Goal: Check status: Check status

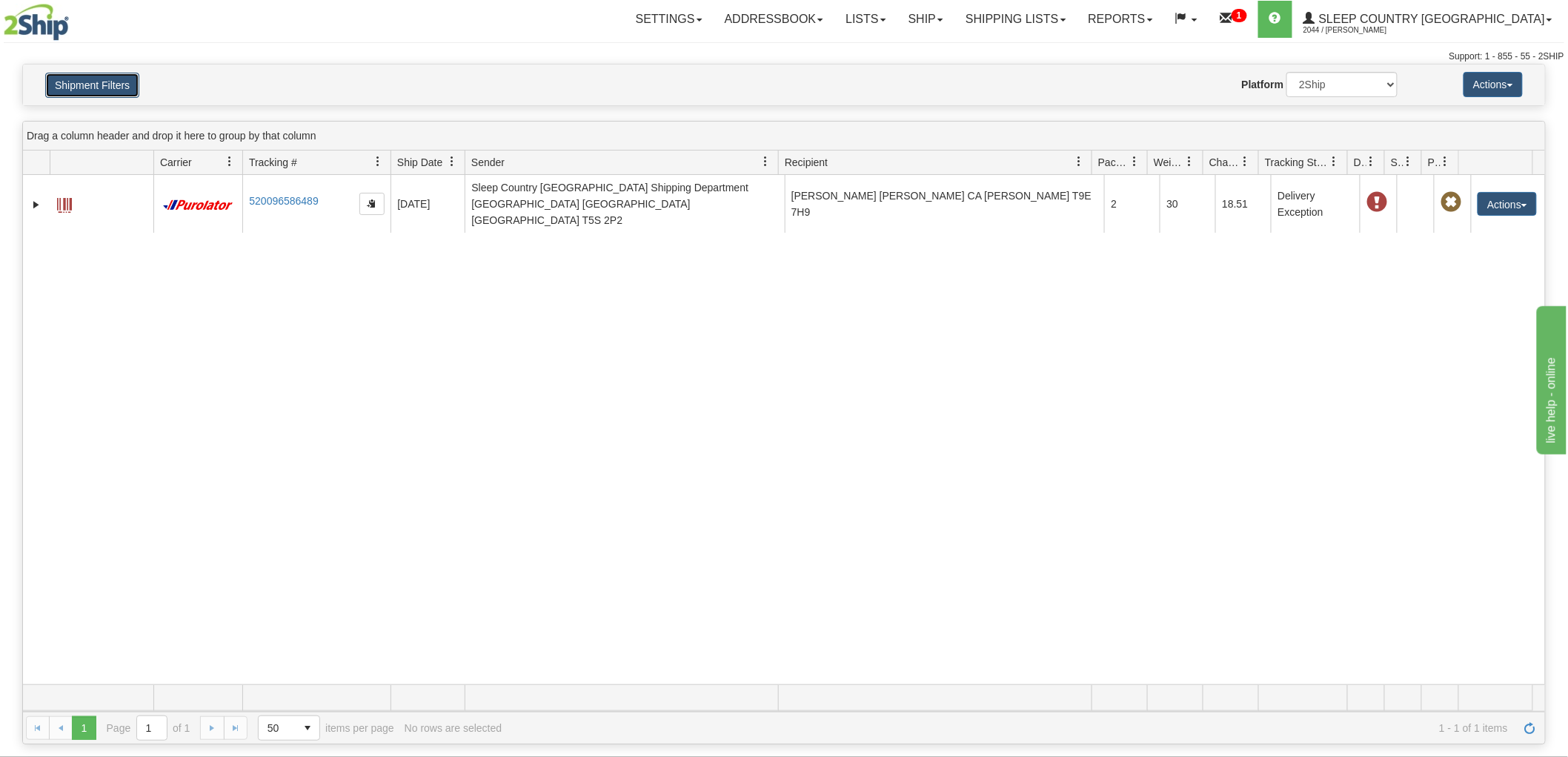
click at [119, 72] on button "Shipment Filters" at bounding box center [92, 84] width 94 height 25
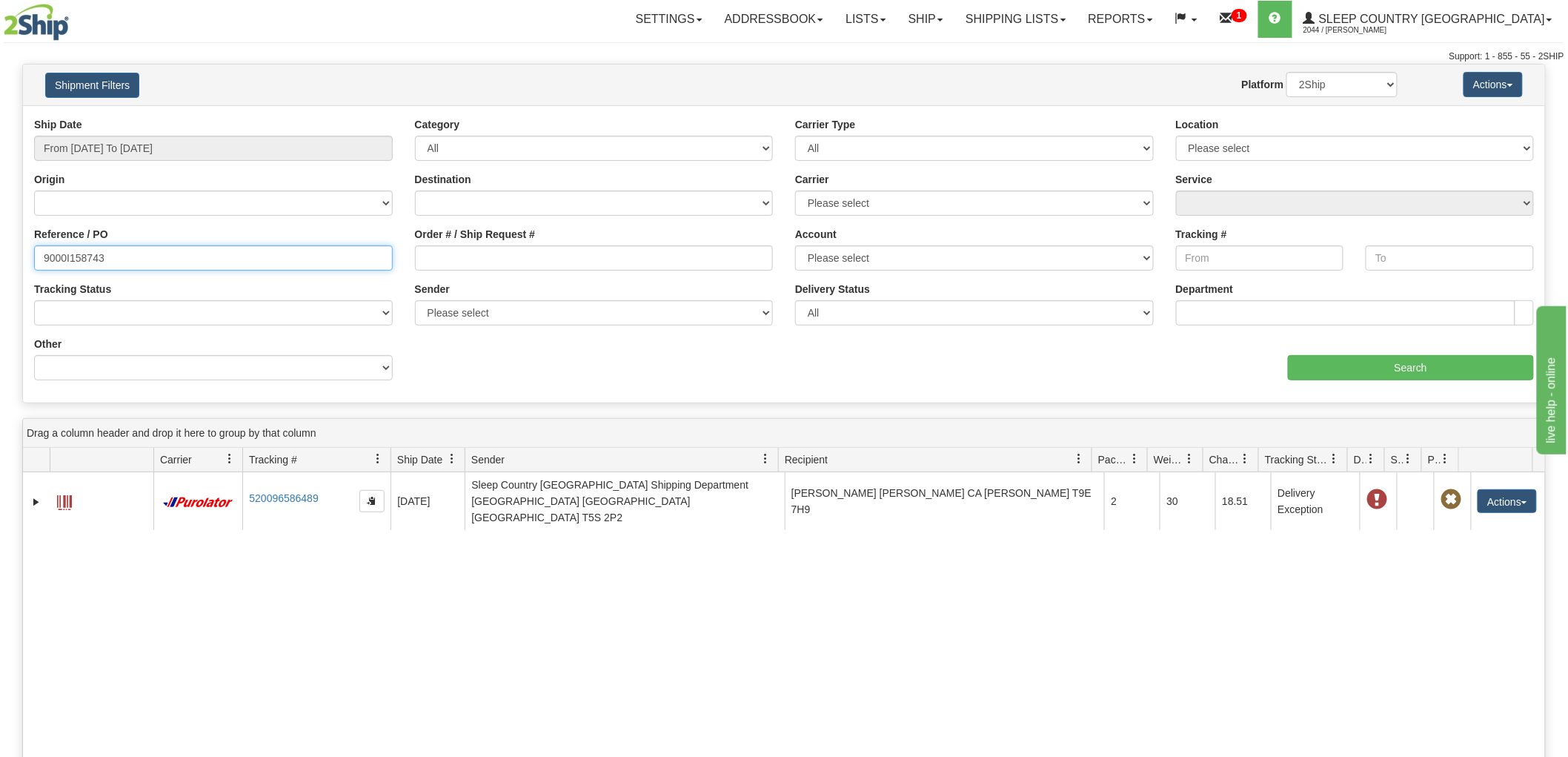
click at [0, 249] on div "Please wait... × Confirm Delete Delete Cancel × Confirm Delete Yes No Cancel × …" at bounding box center [784, 553] width 1568 height 978
paste input "9000I143933"
type input "9000I143933"
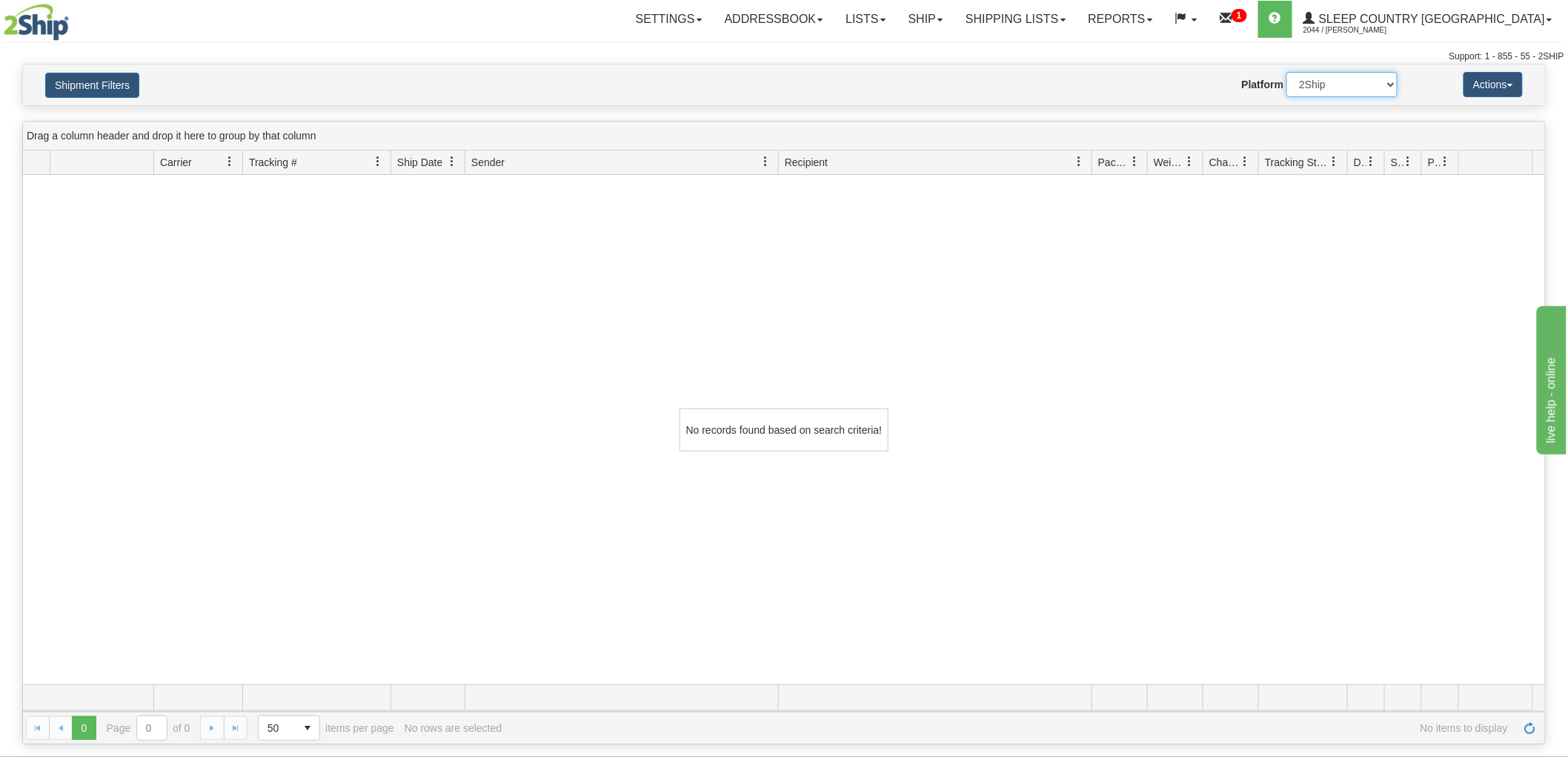
click at [1327, 85] on select "2Ship Imported" at bounding box center [1342, 83] width 111 height 25
click at [1286, 71] on select "2Ship Imported" at bounding box center [1342, 83] width 111 height 25
click at [1327, 90] on select "2Ship Imported" at bounding box center [1342, 83] width 111 height 25
select select "0"
click at [1286, 71] on select "2Ship Imported" at bounding box center [1342, 83] width 111 height 25
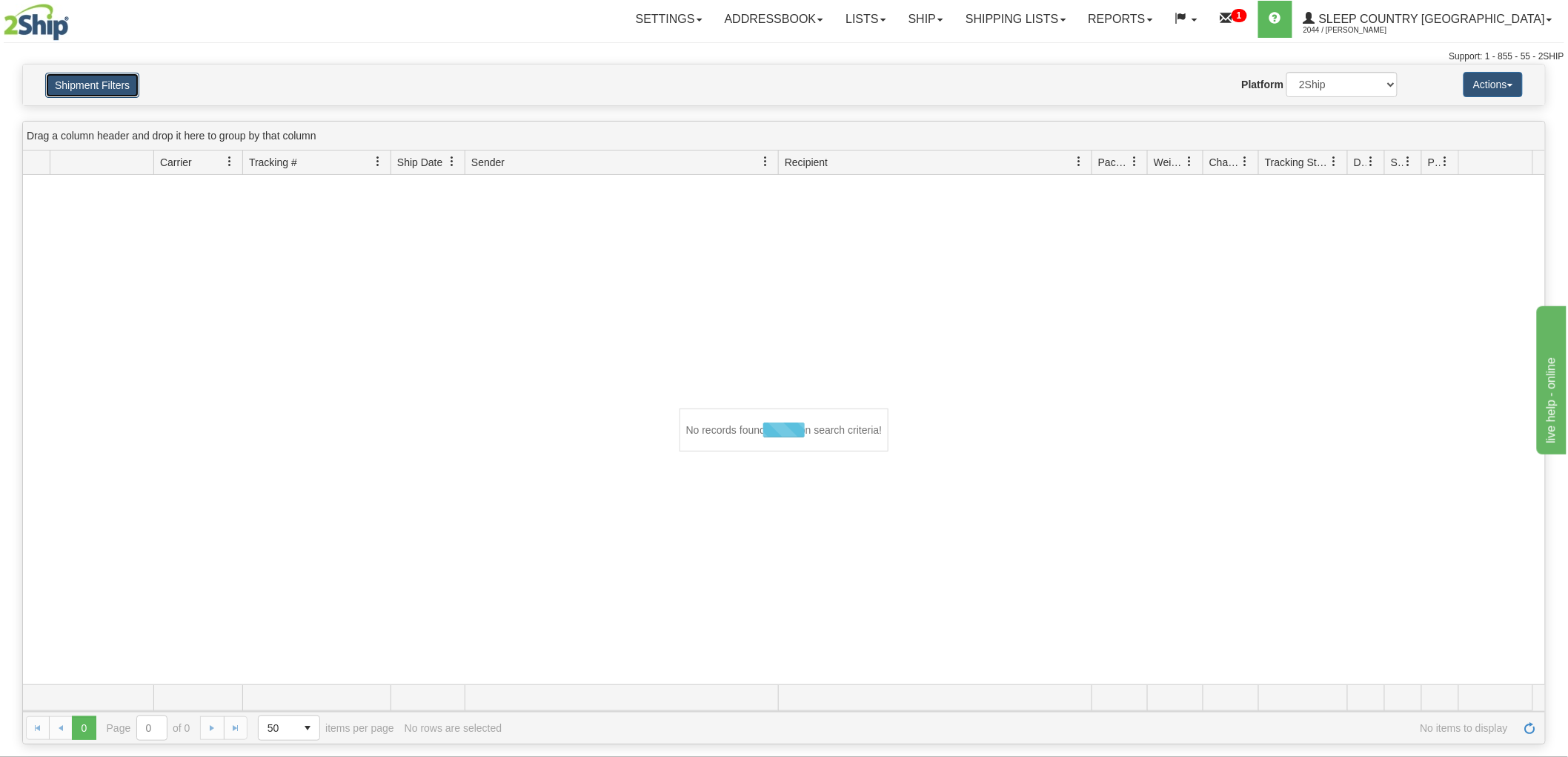
click at [120, 82] on button "Shipment Filters" at bounding box center [92, 84] width 94 height 25
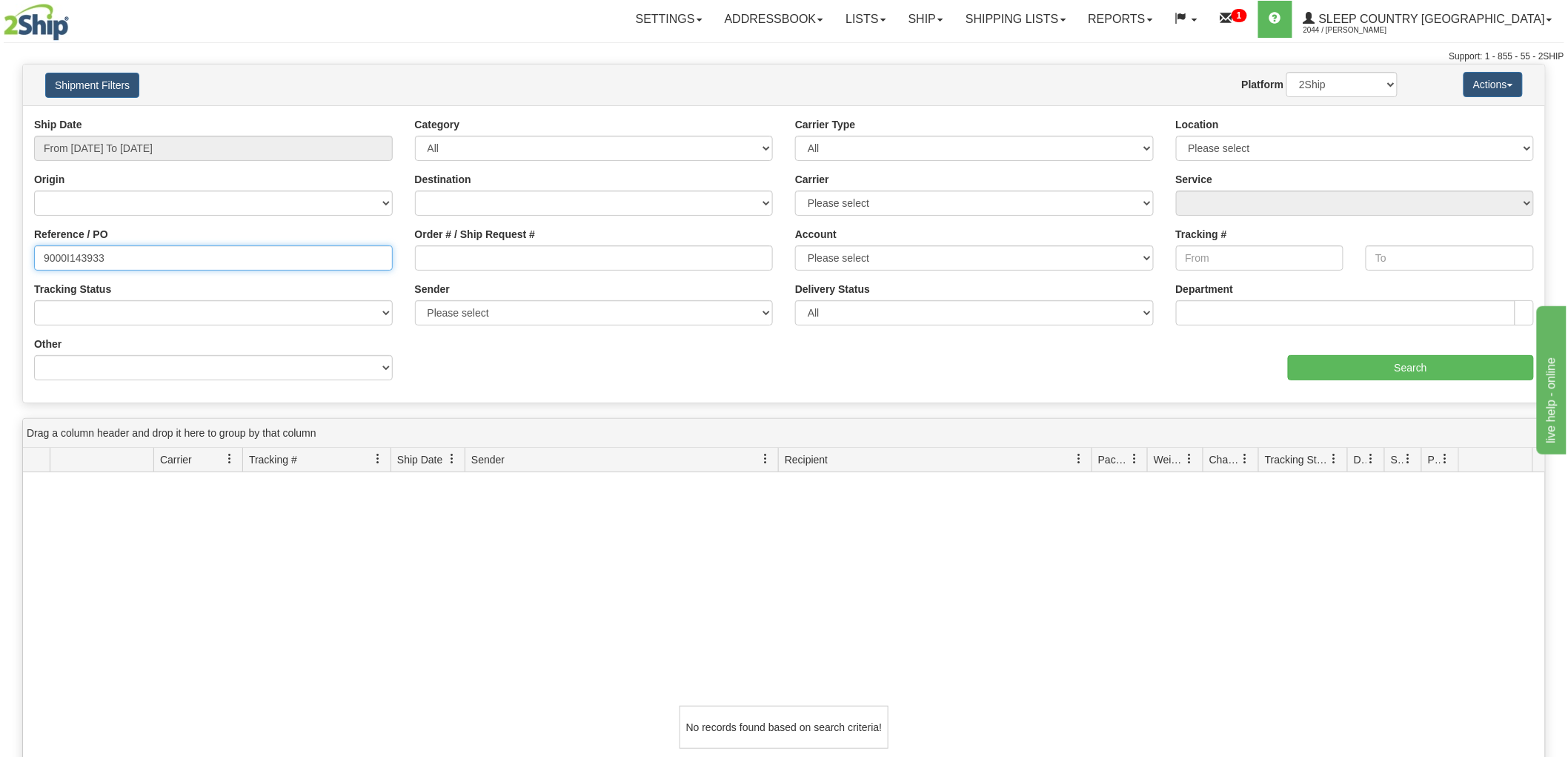
drag, startPoint x: 156, startPoint y: 261, endPoint x: 0, endPoint y: 261, distance: 156.0
click at [0, 261] on div "Please wait... × Confirm Delete Delete Cancel × Confirm Delete Yes No Cancel × …" at bounding box center [784, 553] width 1568 height 978
paste input "9000I171105"
type input "9000I171105"
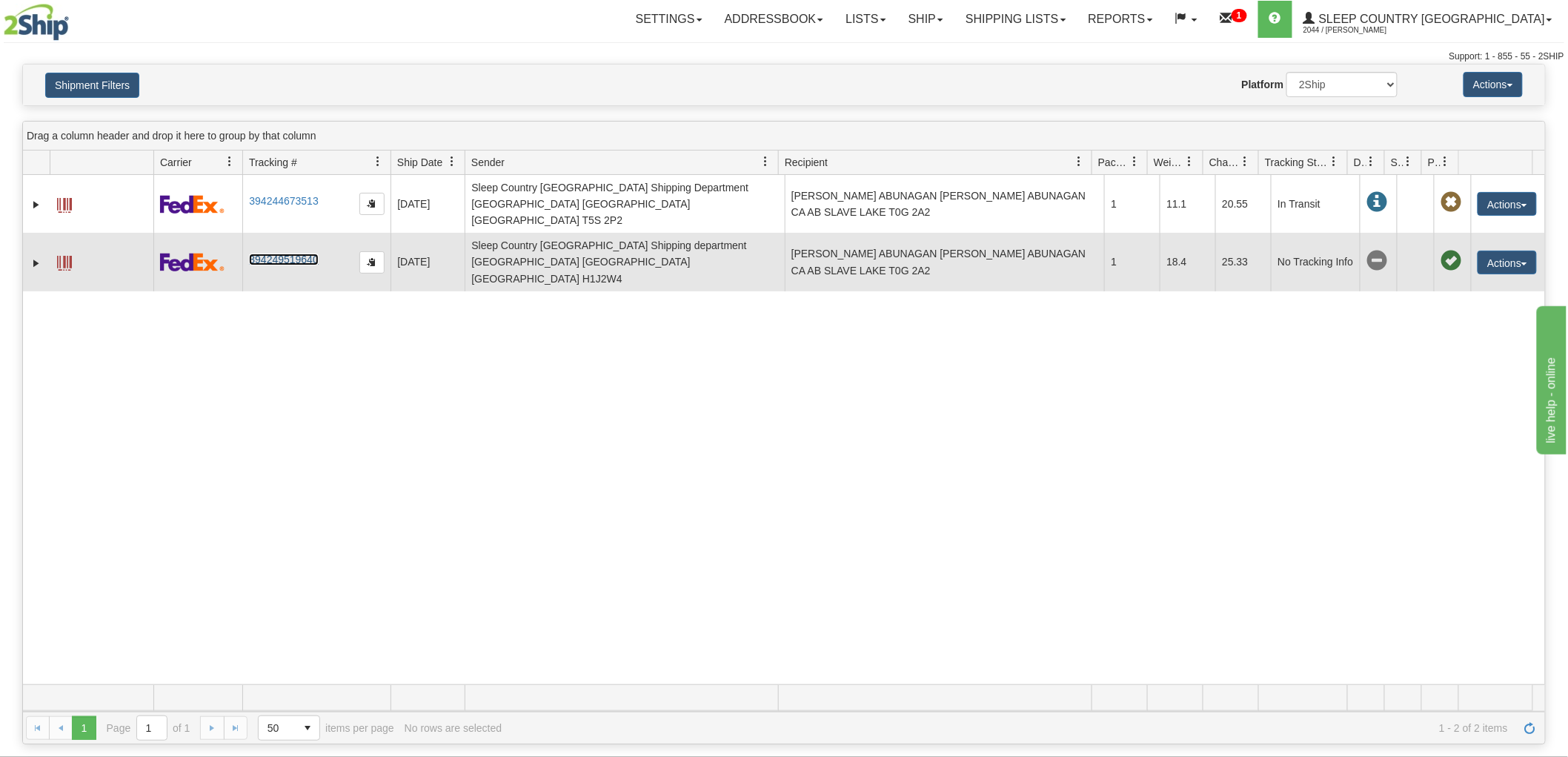
click at [275, 254] on link "394249519640" at bounding box center [283, 260] width 68 height 12
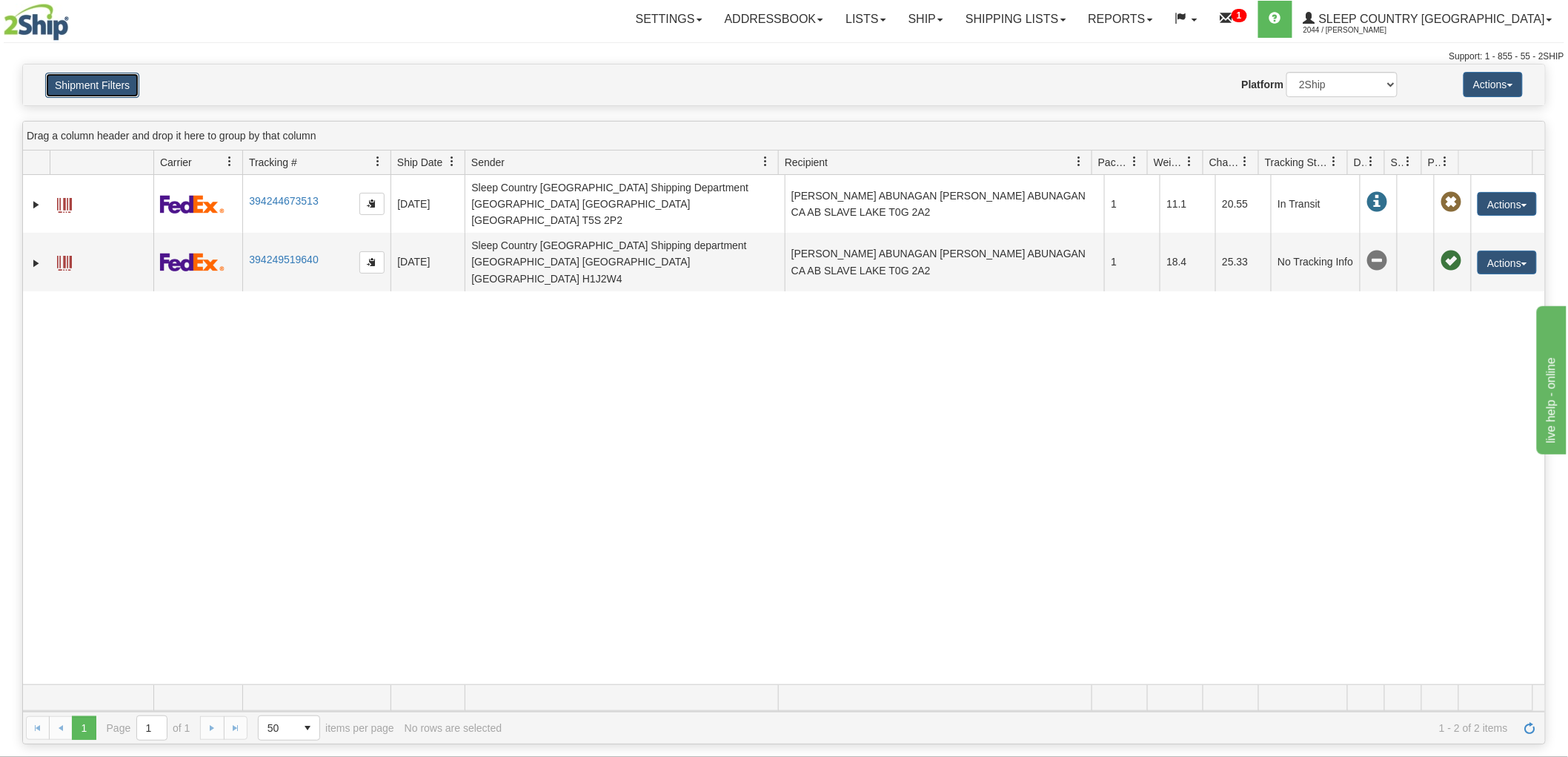
click at [81, 78] on button "Shipment Filters" at bounding box center [92, 84] width 94 height 25
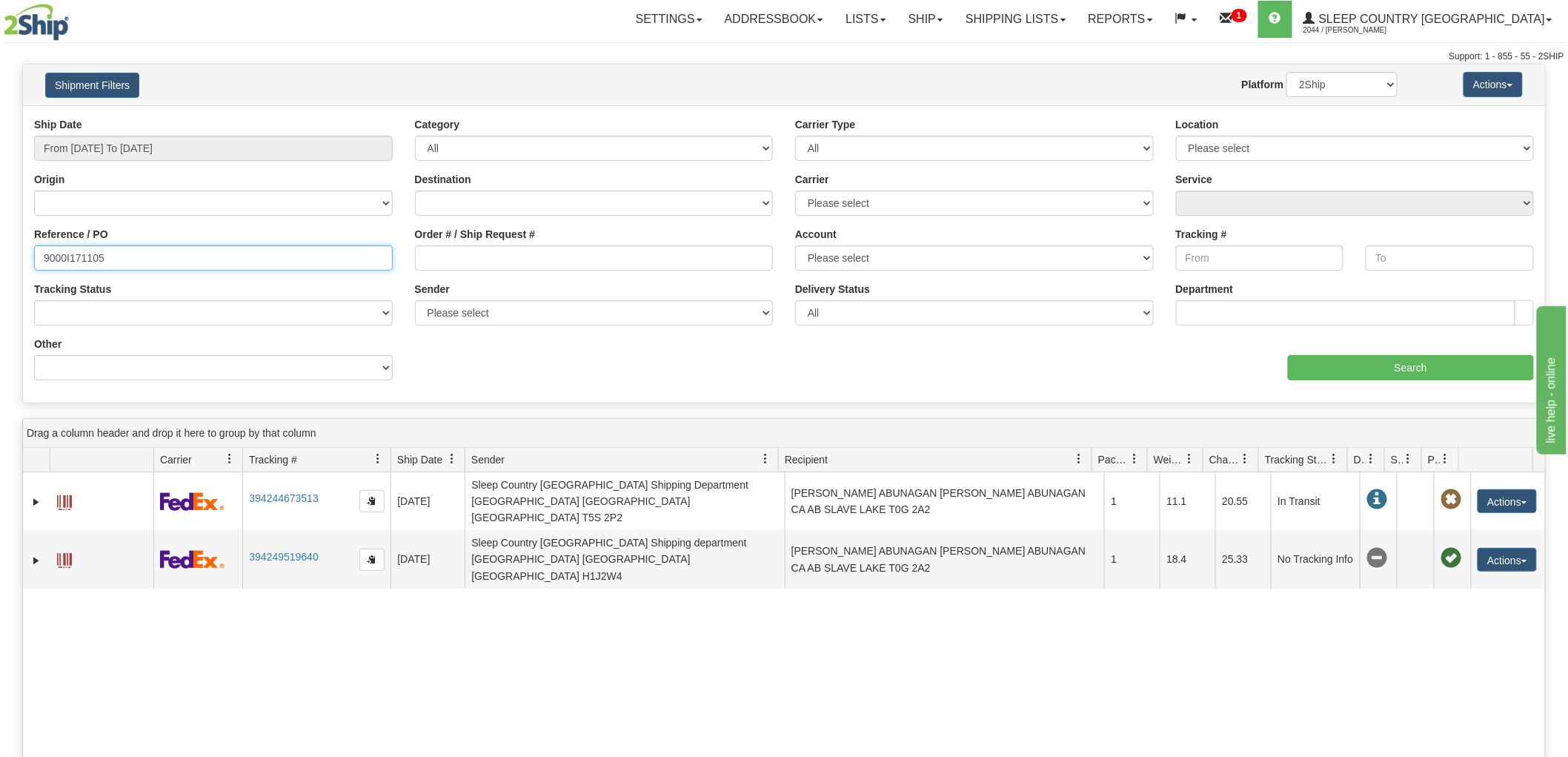
drag, startPoint x: 147, startPoint y: 261, endPoint x: 0, endPoint y: 261, distance: 147.0
click at [0, 261] on div "Please wait... × Confirm Delete Delete Cancel × Confirm Delete Yes No Cancel × …" at bounding box center [784, 553] width 1568 height 978
paste input "9000H950650"
type input "9000H950650"
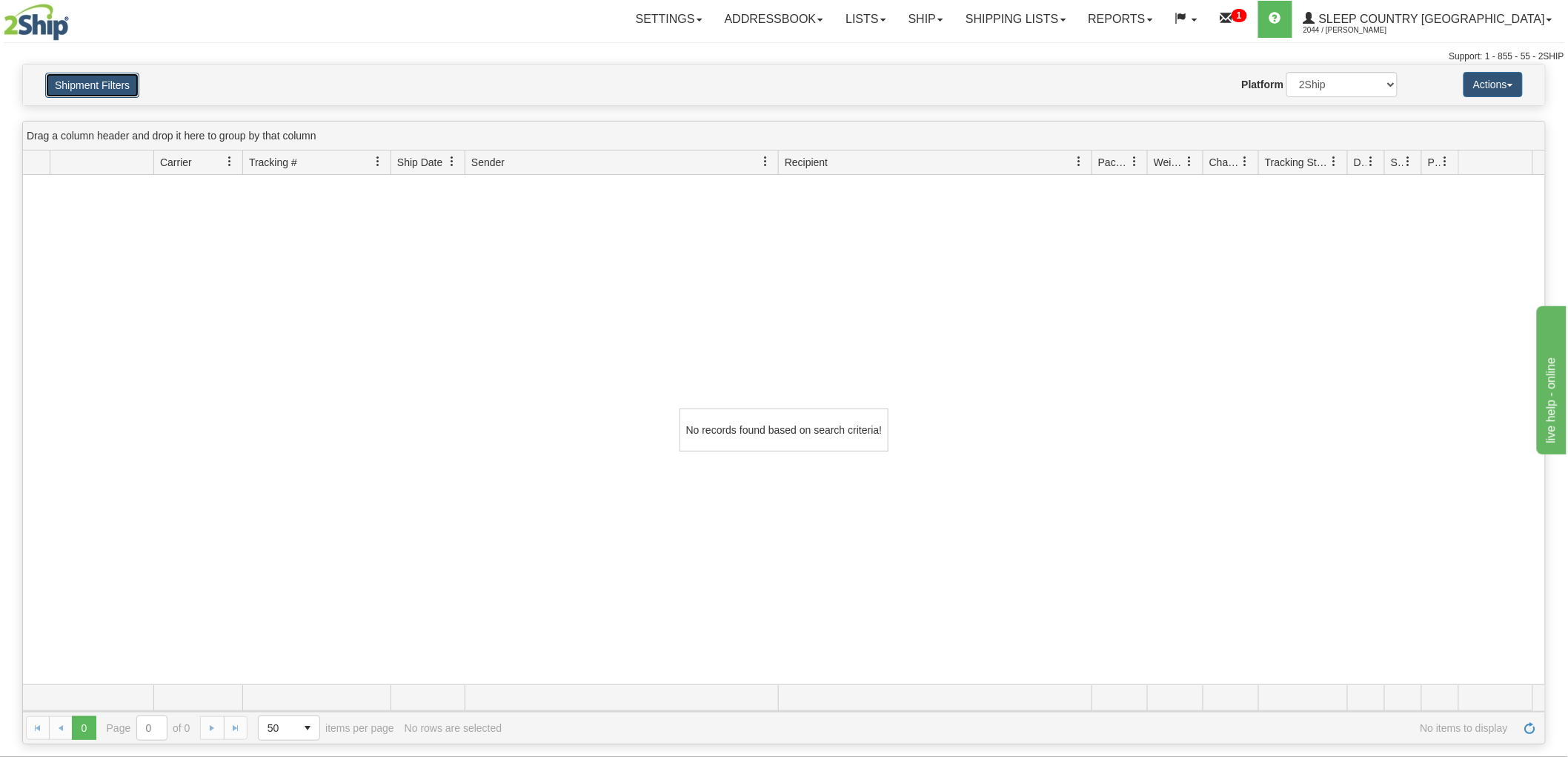
click at [101, 86] on button "Shipment Filters" at bounding box center [92, 84] width 94 height 25
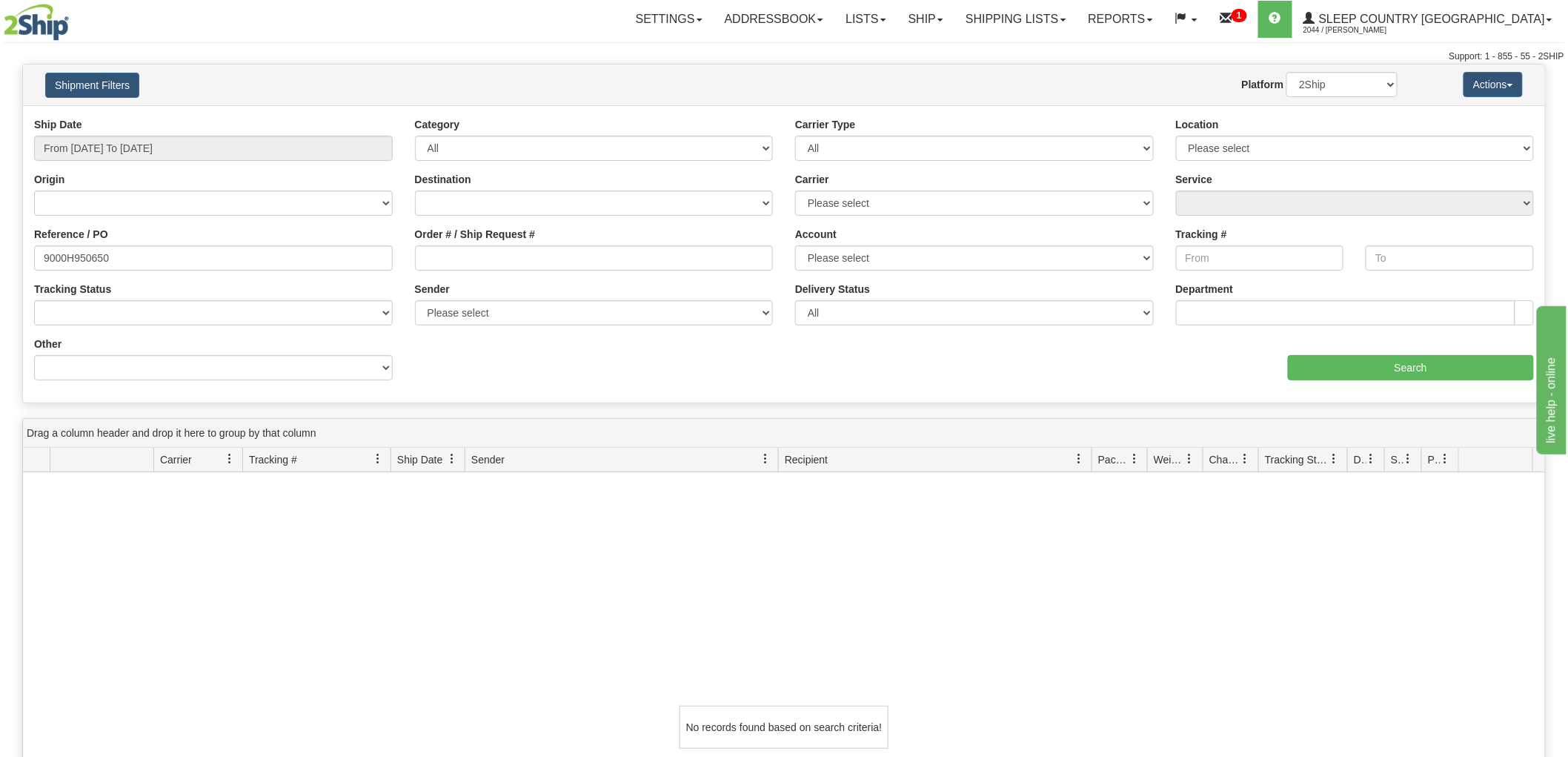
drag, startPoint x: 367, startPoint y: 561, endPoint x: 321, endPoint y: 467, distance: 104.7
click at [367, 561] on div "No records found based on search criteria!" at bounding box center [784, 726] width 1522 height 509
click at [1391, 371] on input "Search" at bounding box center [1411, 367] width 246 height 25
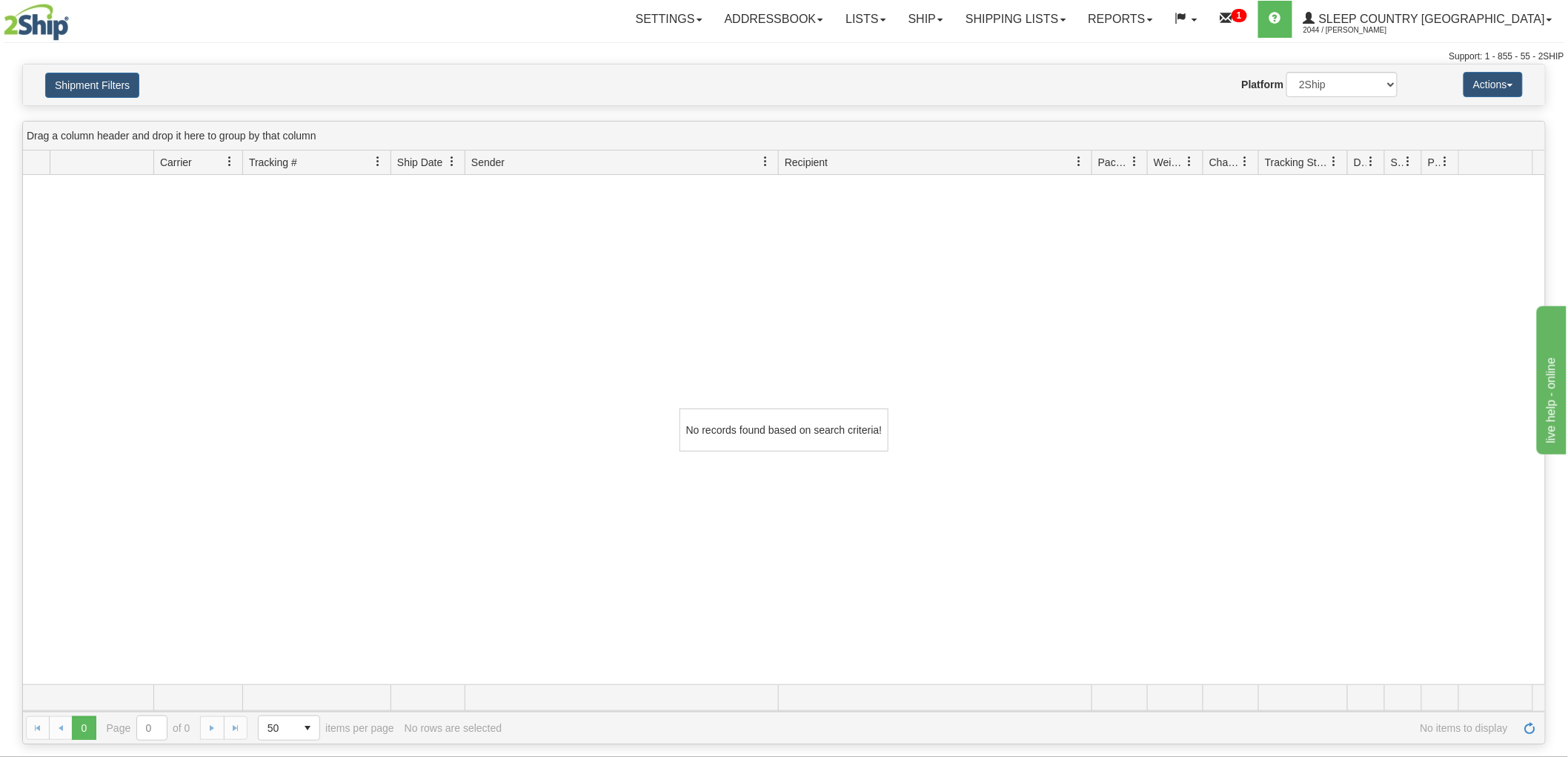
click at [1324, 98] on div "Shipment Filters Website Agent Nothing selected Client User Platform 2Ship Impo…" at bounding box center [784, 84] width 1522 height 41
click at [1327, 86] on select "2Ship Imported" at bounding box center [1342, 83] width 111 height 25
click at [1286, 71] on select "2Ship Imported" at bounding box center [1342, 83] width 111 height 25
click at [132, 75] on button "Shipment Filters" at bounding box center [92, 84] width 94 height 25
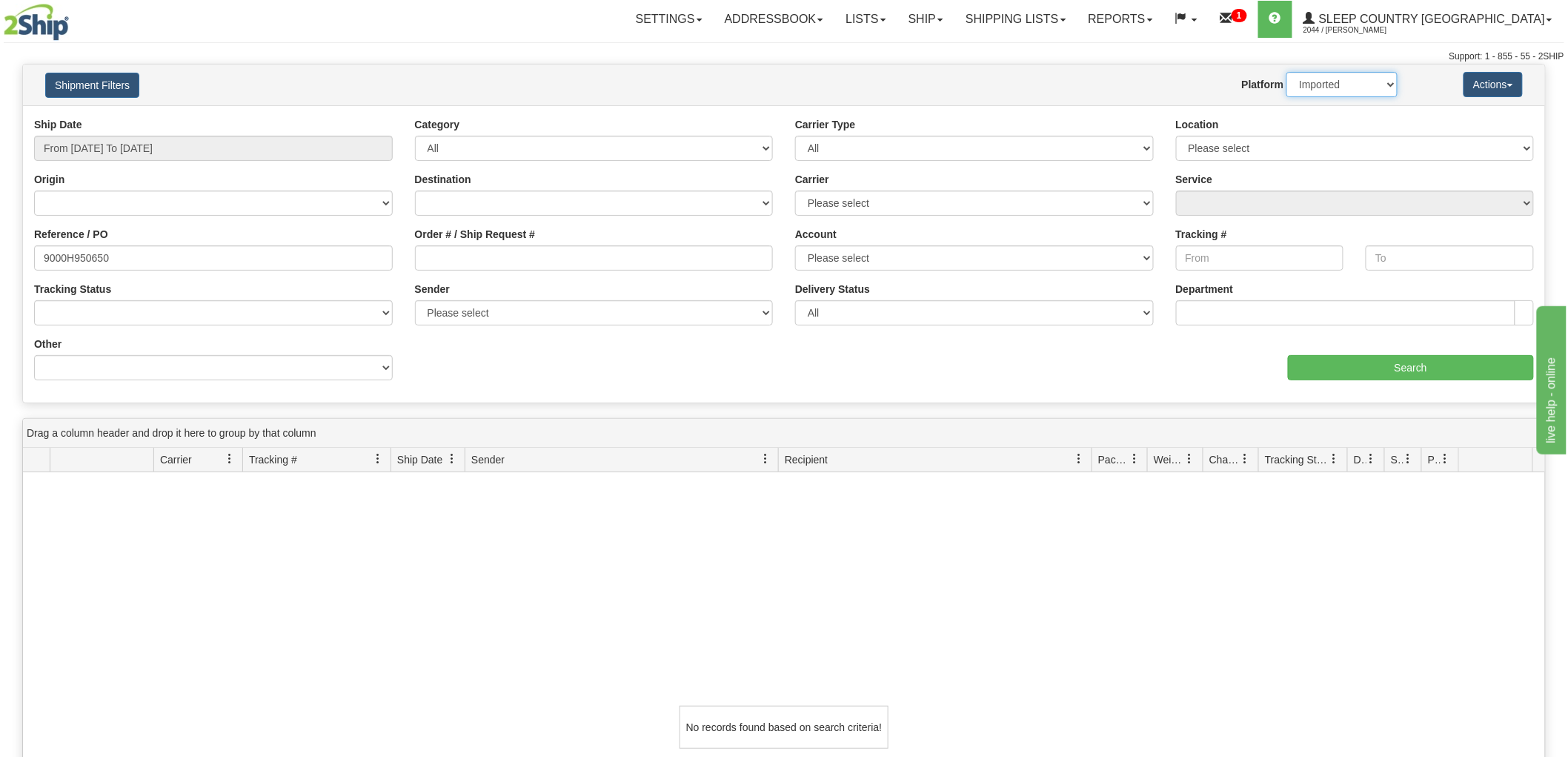
click at [1312, 91] on select "2Ship Imported" at bounding box center [1342, 83] width 111 height 25
select select "0"
click at [1286, 71] on select "2Ship Imported" at bounding box center [1342, 83] width 111 height 25
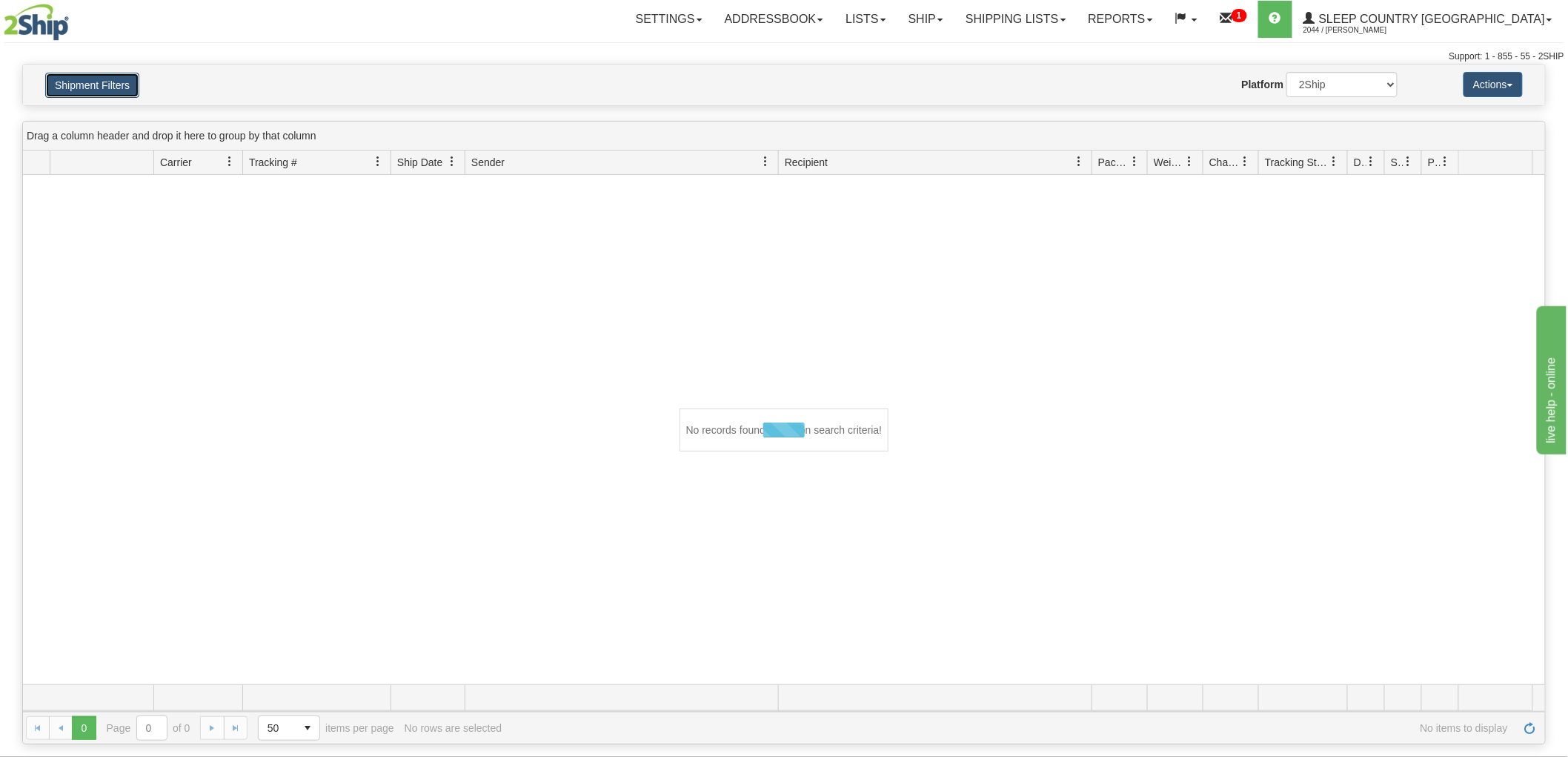
click at [119, 74] on button "Shipment Filters" at bounding box center [92, 84] width 94 height 25
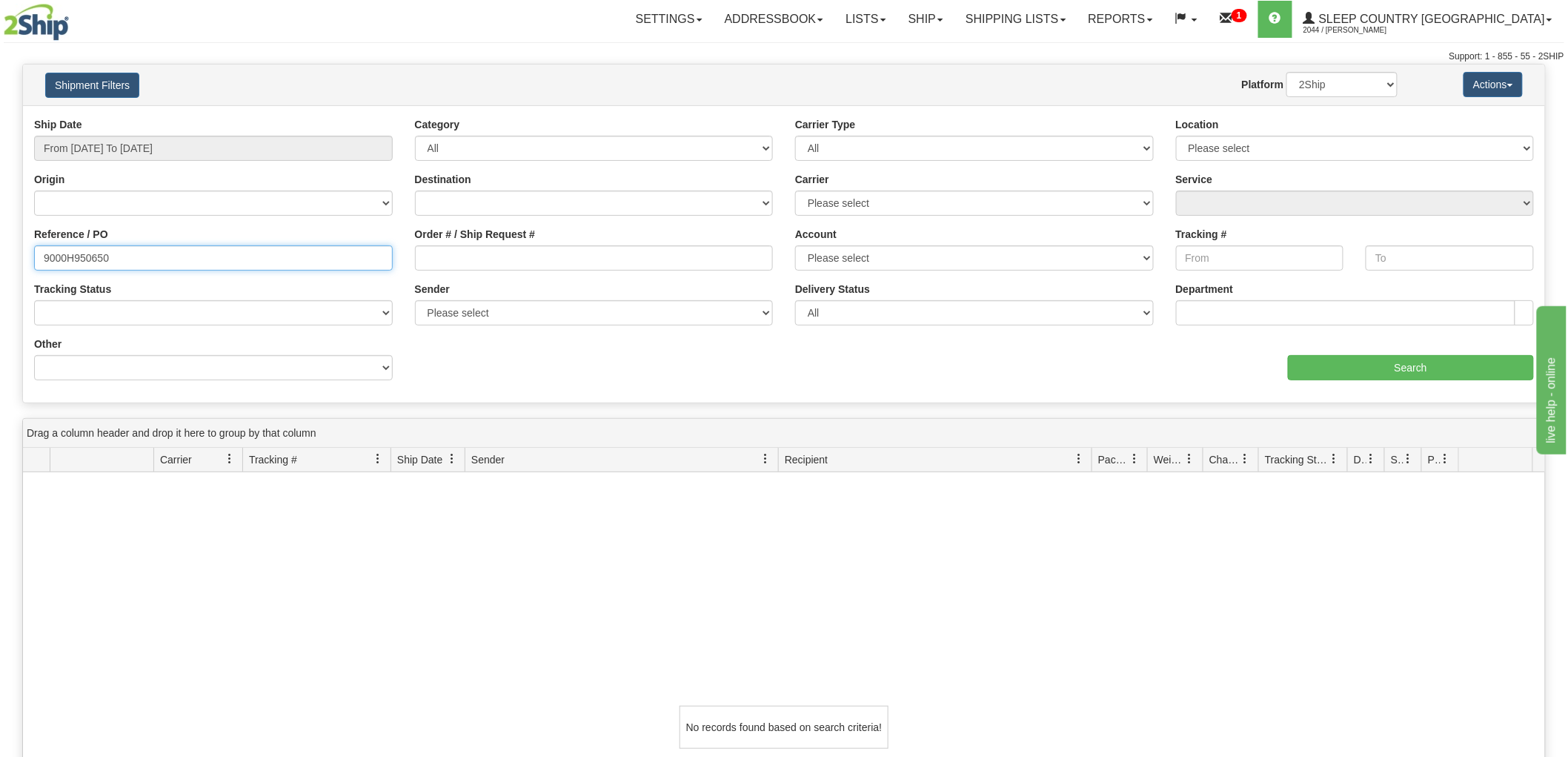
click at [0, 258] on div "Please wait... × Confirm Delete Delete Cancel × Confirm Delete Yes No Cancel × …" at bounding box center [784, 553] width 1568 height 978
drag, startPoint x: 1189, startPoint y: 386, endPoint x: 1045, endPoint y: 364, distance: 145.7
click at [1187, 386] on div "Ship Date From [DATE] To [DATE] Category All Inbound Outbound Carrier Type All …" at bounding box center [784, 254] width 1522 height 274
drag, startPoint x: 19, startPoint y: 258, endPoint x: 10, endPoint y: 233, distance: 26.6
click at [0, 255] on div "Please wait... × Confirm Delete Delete Cancel × Confirm Delete Yes No Cancel × …" at bounding box center [784, 553] width 1568 height 978
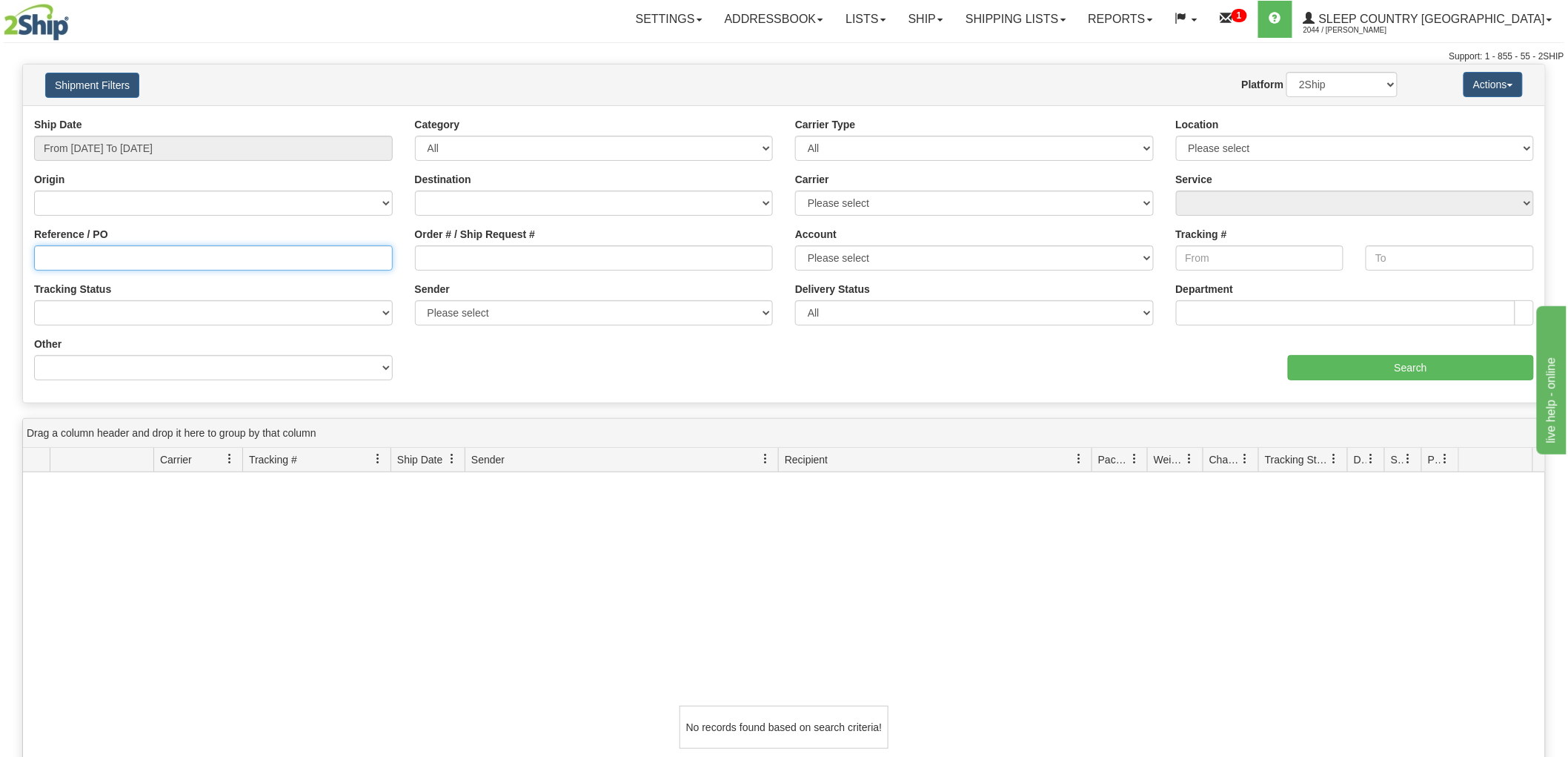
paste input "9000I101994"
type input "9000I101994"
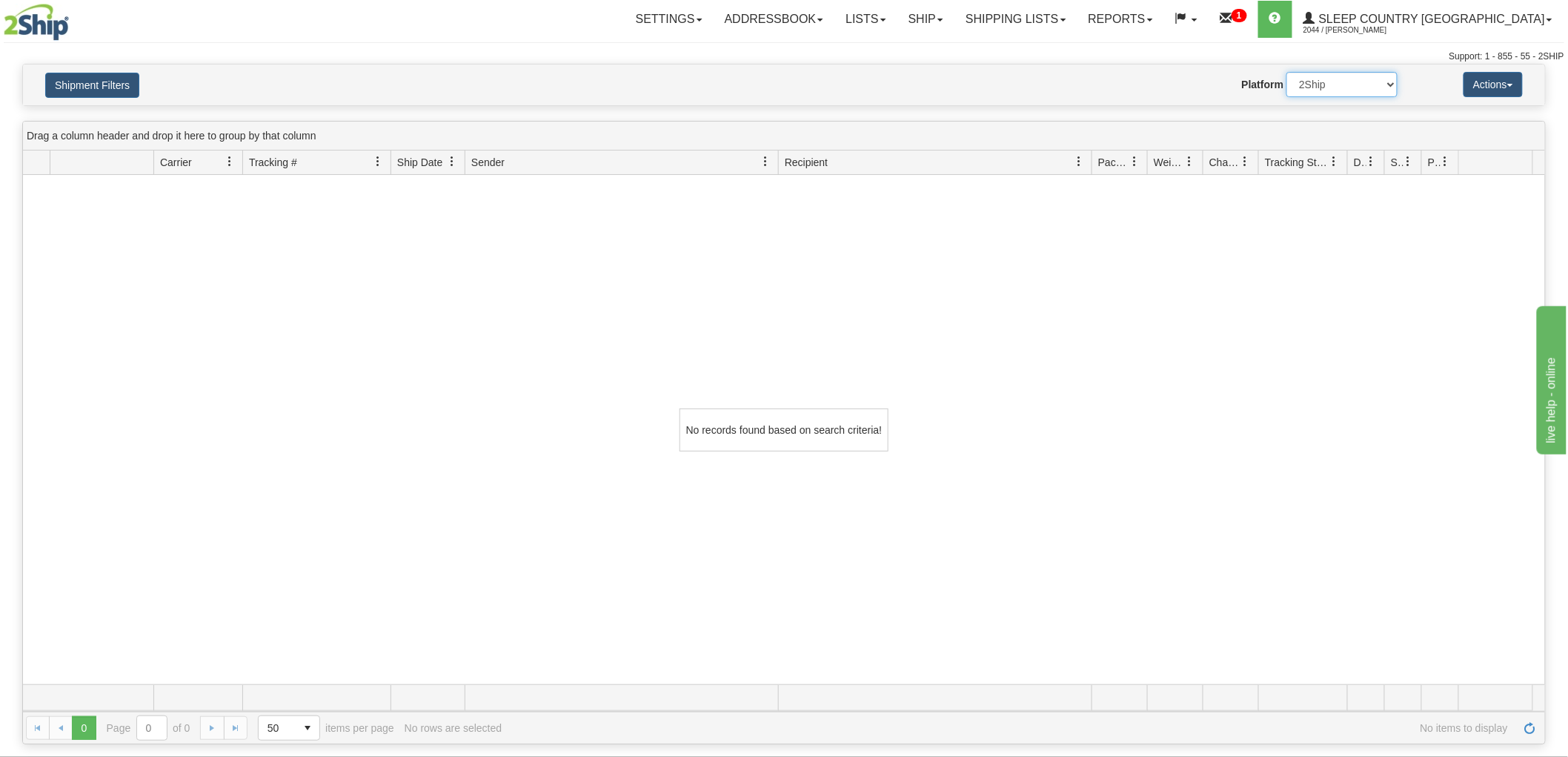
click at [1310, 83] on select "2Ship Imported" at bounding box center [1342, 83] width 111 height 25
click at [1286, 71] on select "2Ship Imported" at bounding box center [1342, 83] width 111 height 25
click at [99, 61] on div "Support: 1 - 855 - 55 - 2SHIP" at bounding box center [784, 57] width 1561 height 13
click at [102, 74] on button "Shipment Filters" at bounding box center [92, 84] width 94 height 25
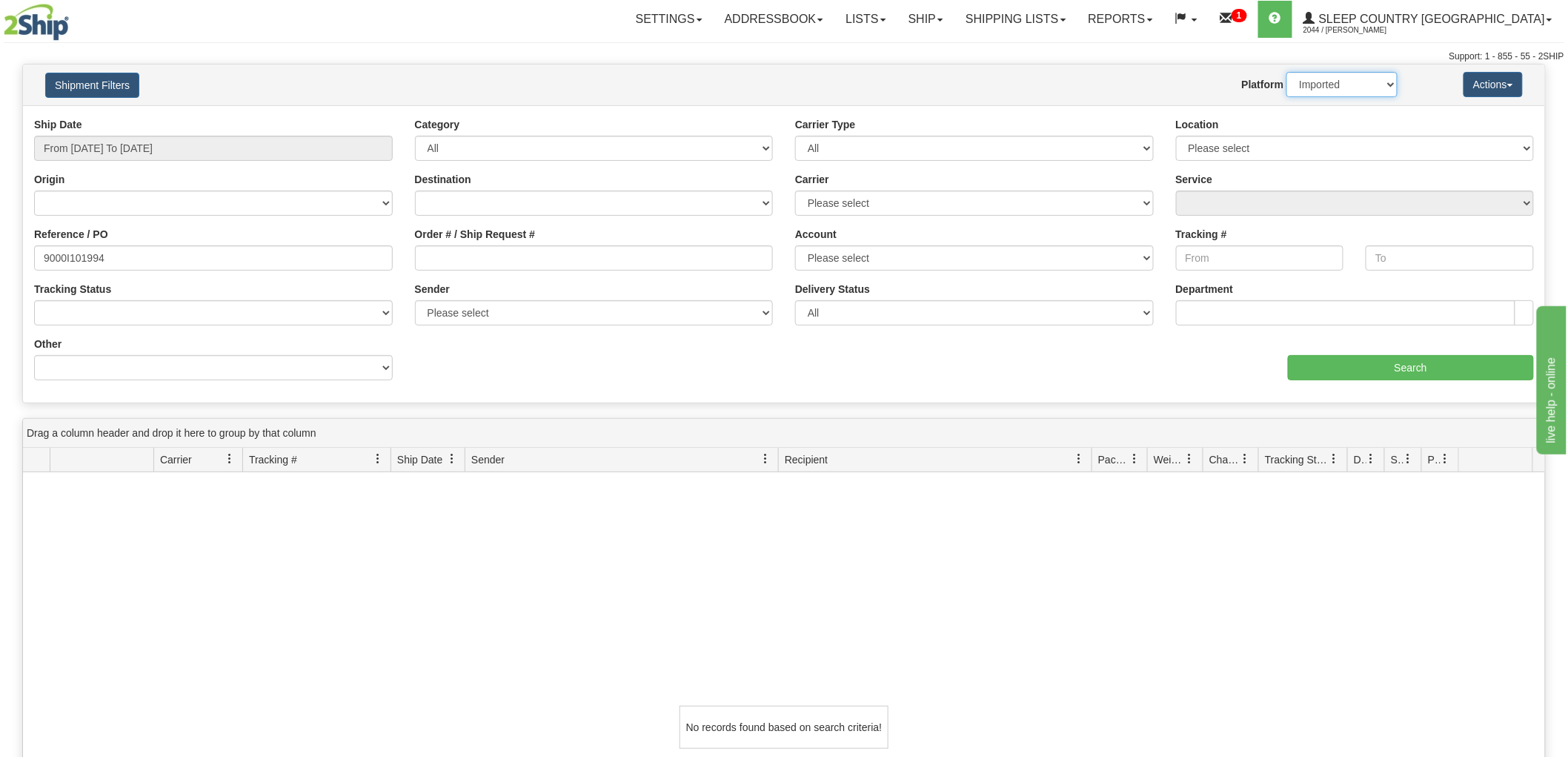
drag, startPoint x: 1353, startPoint y: 76, endPoint x: 1345, endPoint y: 82, distance: 10.0
click at [1351, 77] on select "2Ship Imported" at bounding box center [1342, 83] width 111 height 25
select select "0"
click at [1286, 71] on select "2Ship Imported" at bounding box center [1342, 83] width 111 height 25
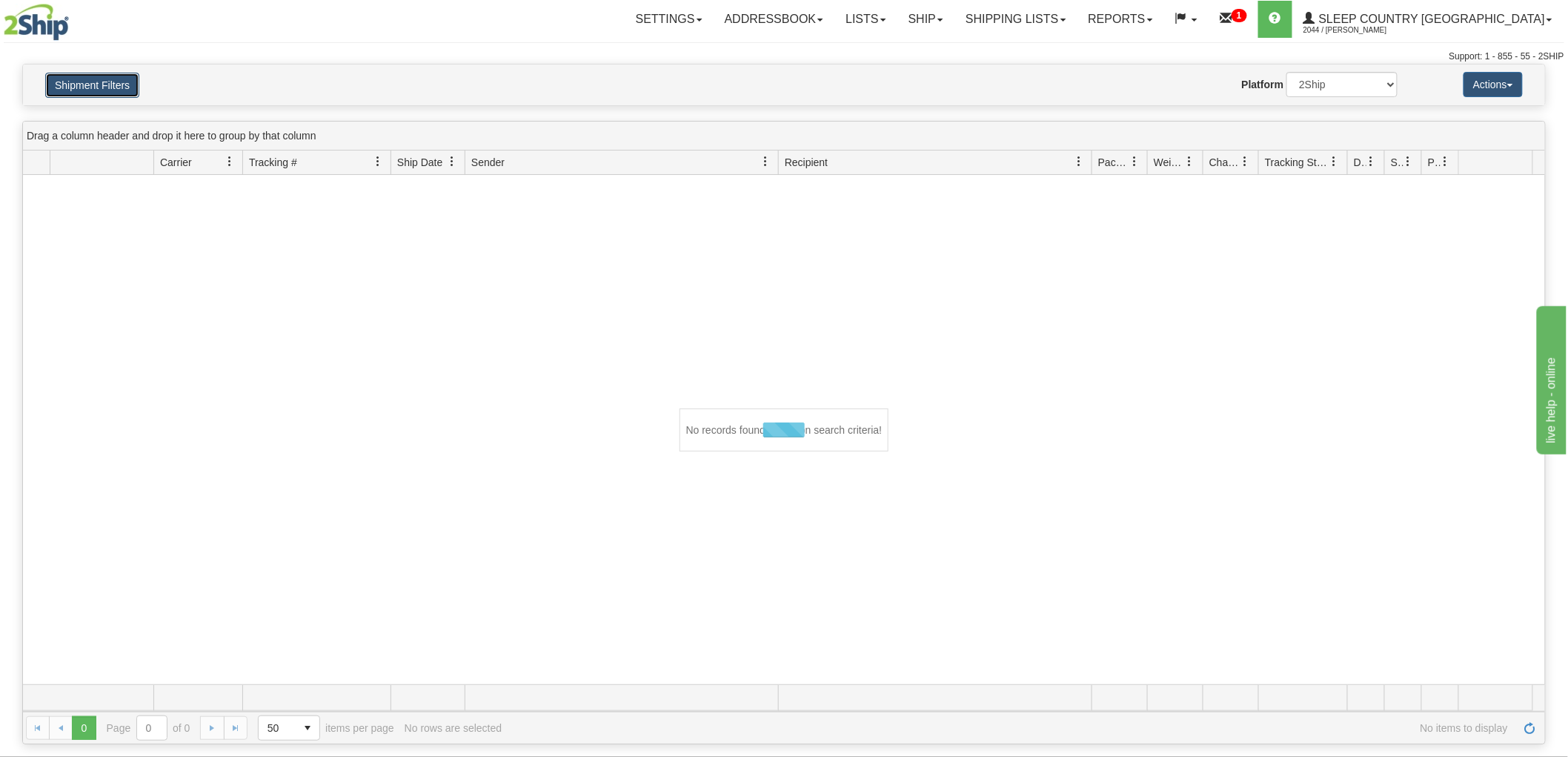
click at [108, 77] on button "Shipment Filters" at bounding box center [92, 84] width 94 height 25
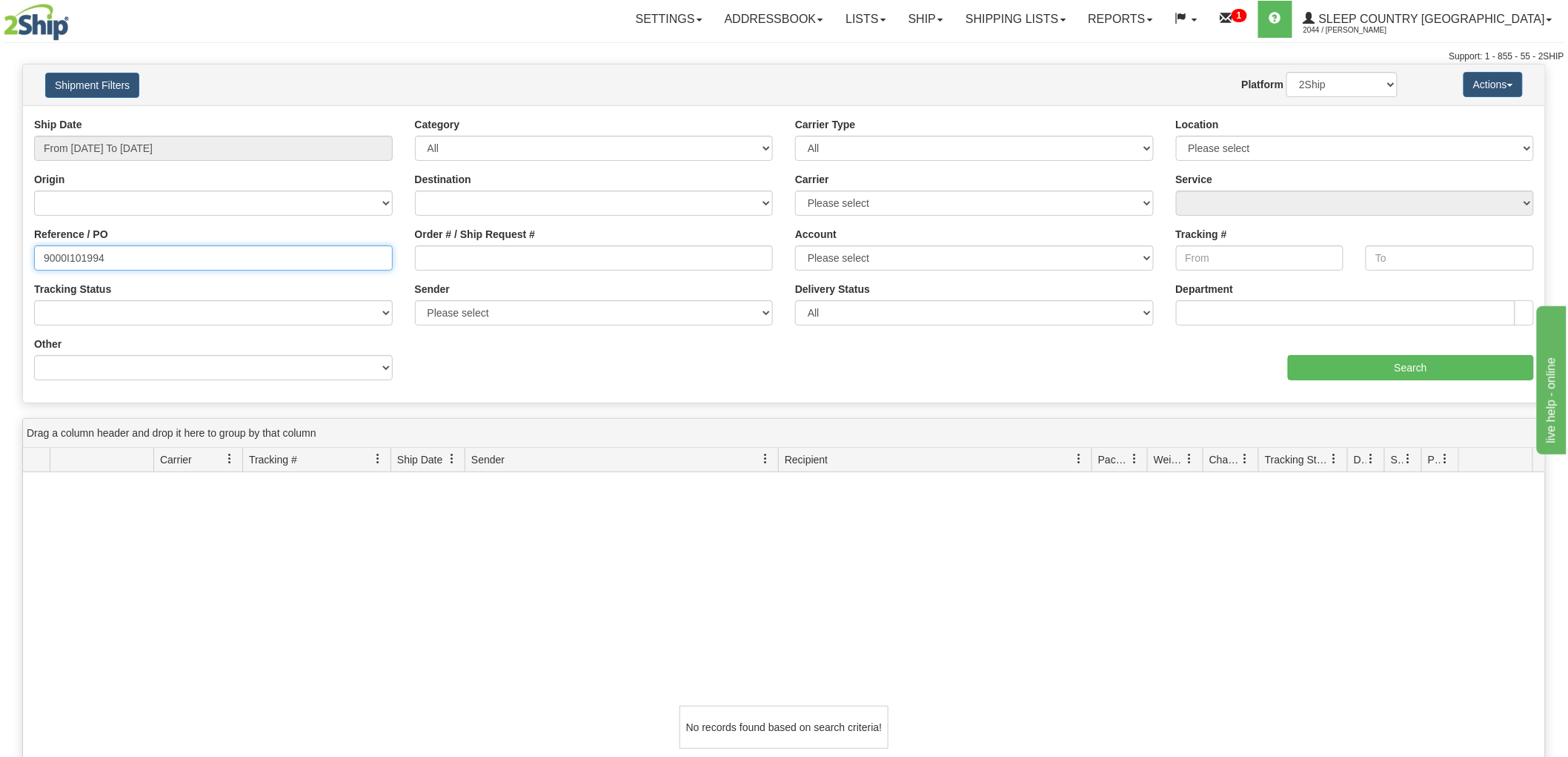
drag, startPoint x: 46, startPoint y: 265, endPoint x: 13, endPoint y: 240, distance: 41.4
click at [0, 268] on div "Please wait... × Confirm Delete Delete Cancel × Confirm Delete Yes No Cancel × …" at bounding box center [784, 553] width 1568 height 978
click at [572, 254] on input "Order # / Ship Request #" at bounding box center [594, 257] width 359 height 25
paste input "9000I101994"
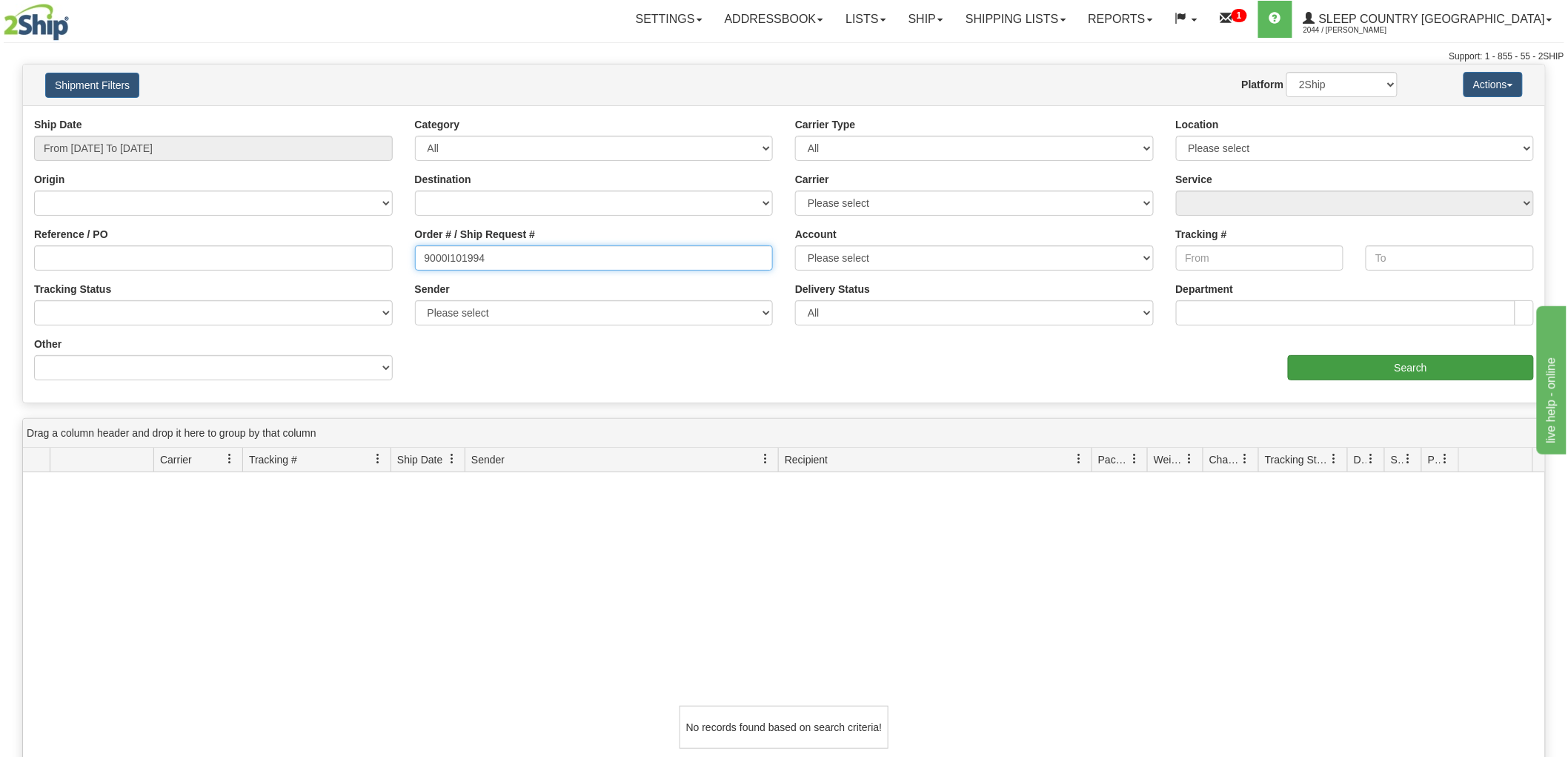
type input "9000I101994"
click at [1344, 372] on input "Search" at bounding box center [1411, 367] width 246 height 25
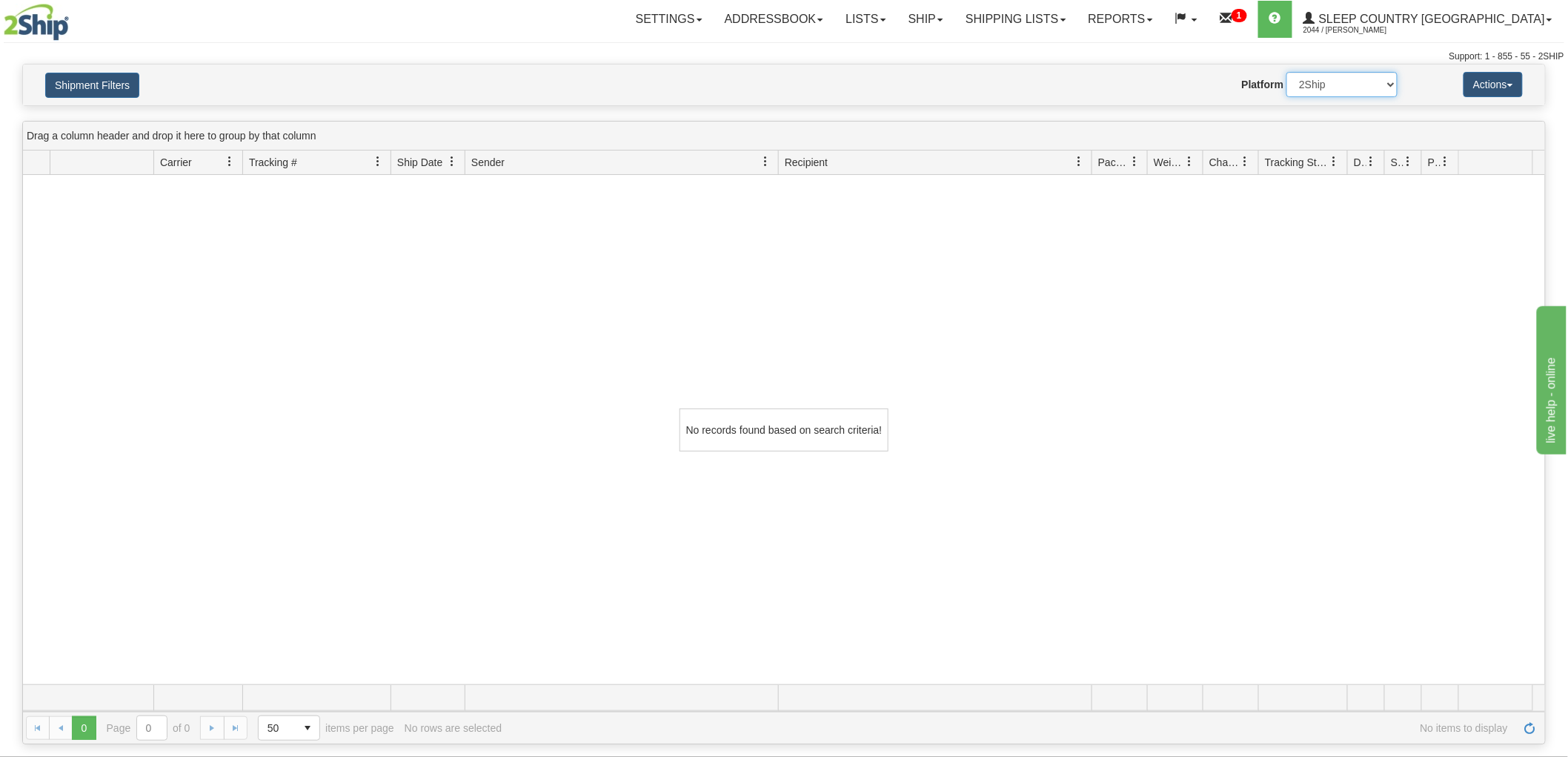
click at [1287, 86] on select "2Ship Imported" at bounding box center [1342, 83] width 111 height 25
click at [1286, 71] on select "2Ship Imported" at bounding box center [1342, 83] width 111 height 25
click at [1321, 89] on select "2Ship Imported" at bounding box center [1342, 83] width 111 height 25
select select "0"
click at [1286, 71] on select "2Ship Imported" at bounding box center [1342, 83] width 111 height 25
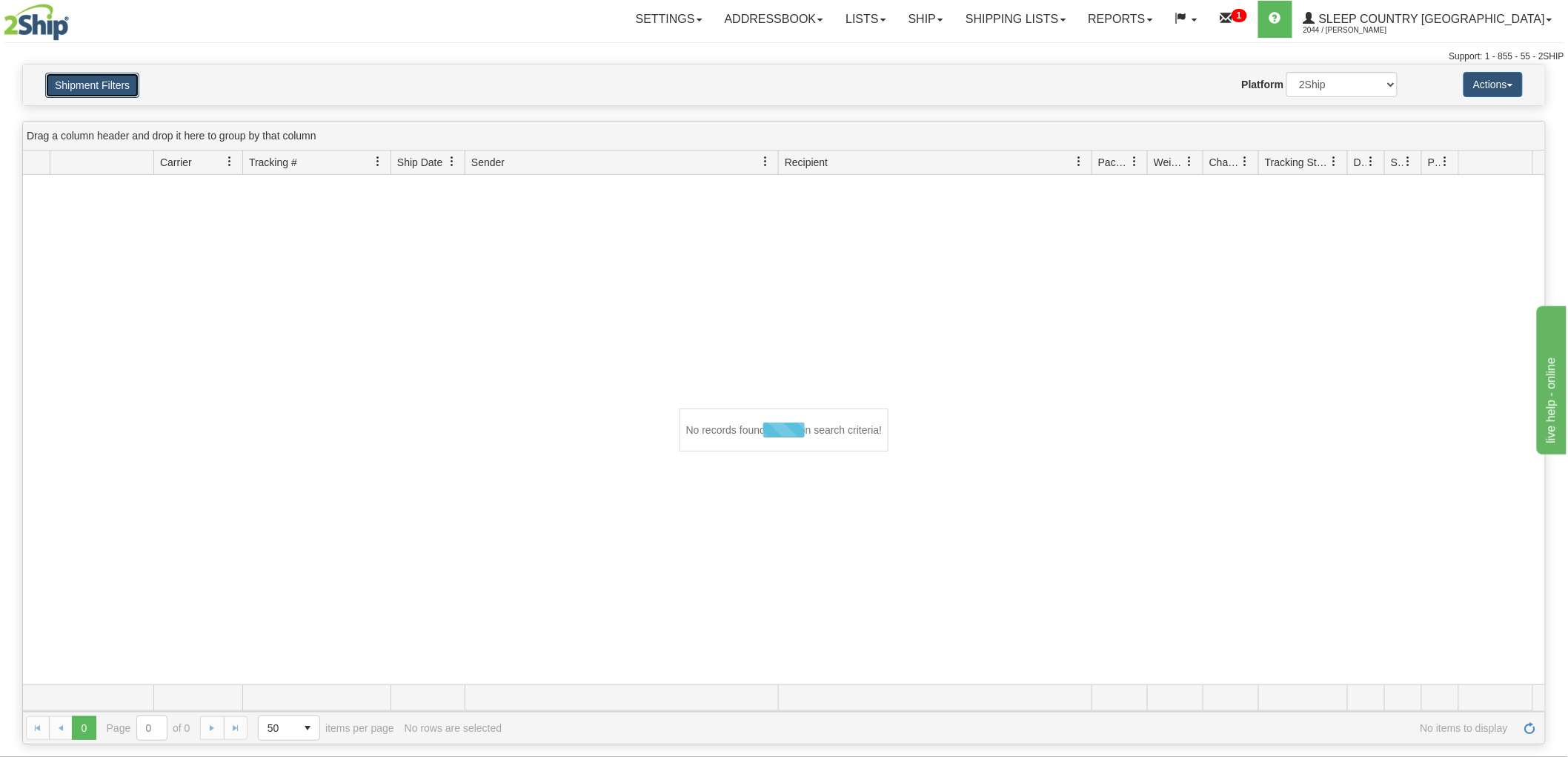
click at [95, 79] on button "Shipment Filters" at bounding box center [92, 84] width 94 height 25
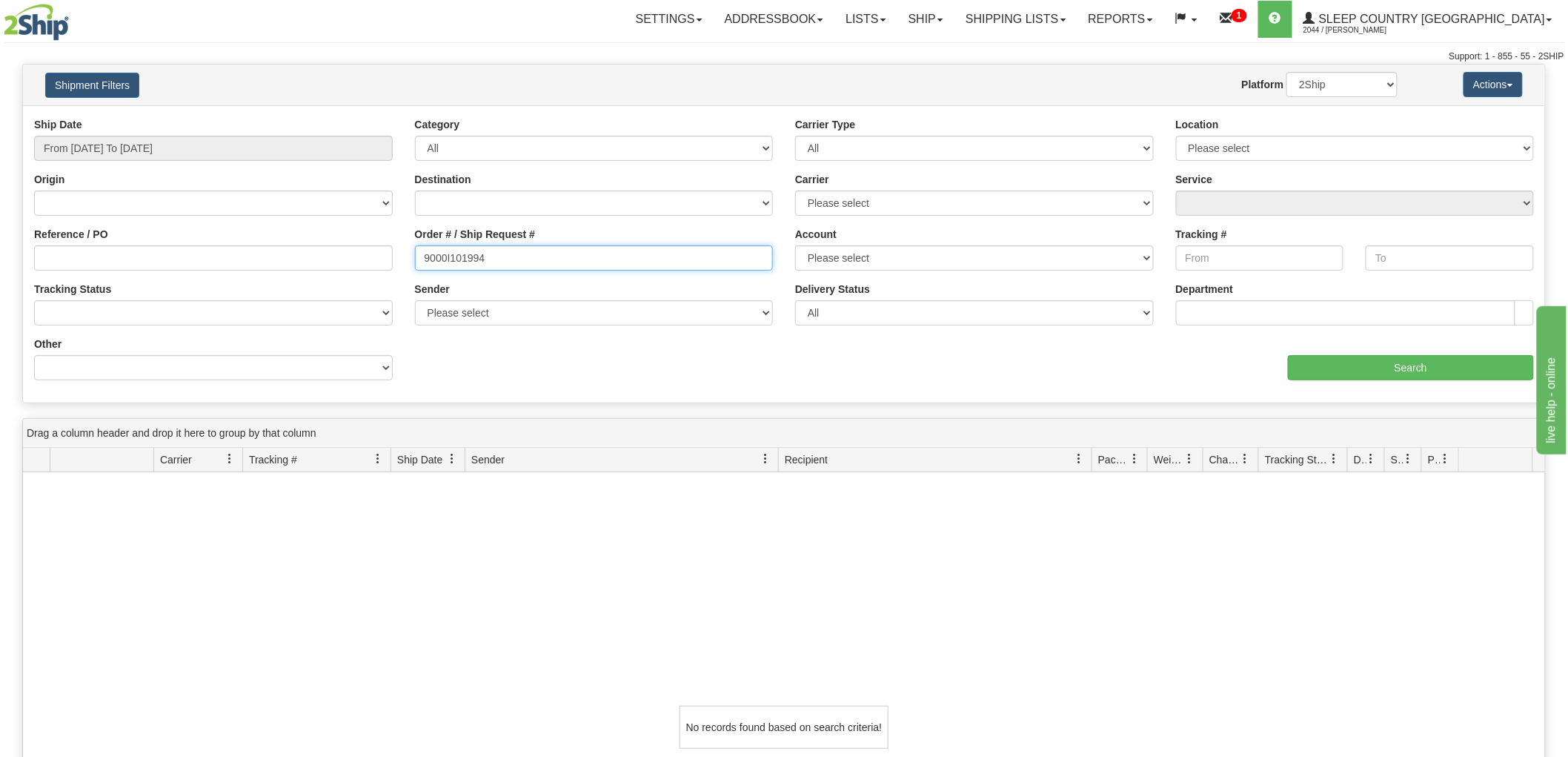
drag, startPoint x: 534, startPoint y: 255, endPoint x: 387, endPoint y: 254, distance: 147.0
click at [387, 117] on div "Reference / PO Order # / Ship Request # 9000I101994 Account Please select [GEOG…" at bounding box center [784, 117] width 1522 height 0
